Goal: Task Accomplishment & Management: Manage account settings

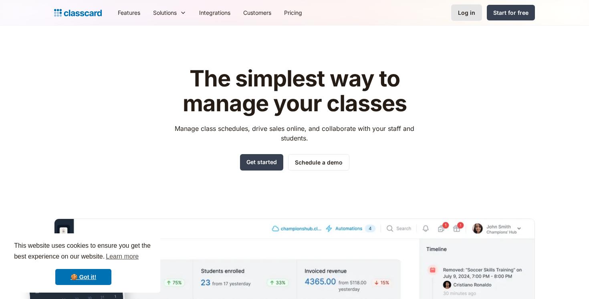
click at [474, 16] on div "Log in" at bounding box center [466, 12] width 17 height 8
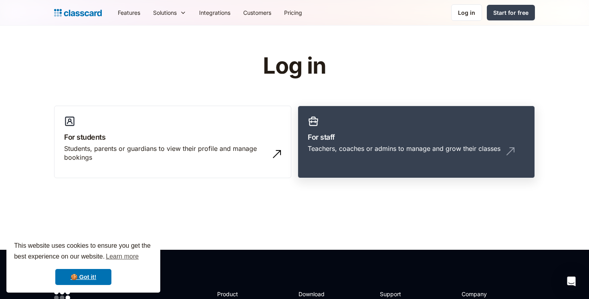
click at [447, 157] on div "Teachers, coaches or admins to manage and grow their classes" at bounding box center [416, 151] width 217 height 15
